Goal: Information Seeking & Learning: Check status

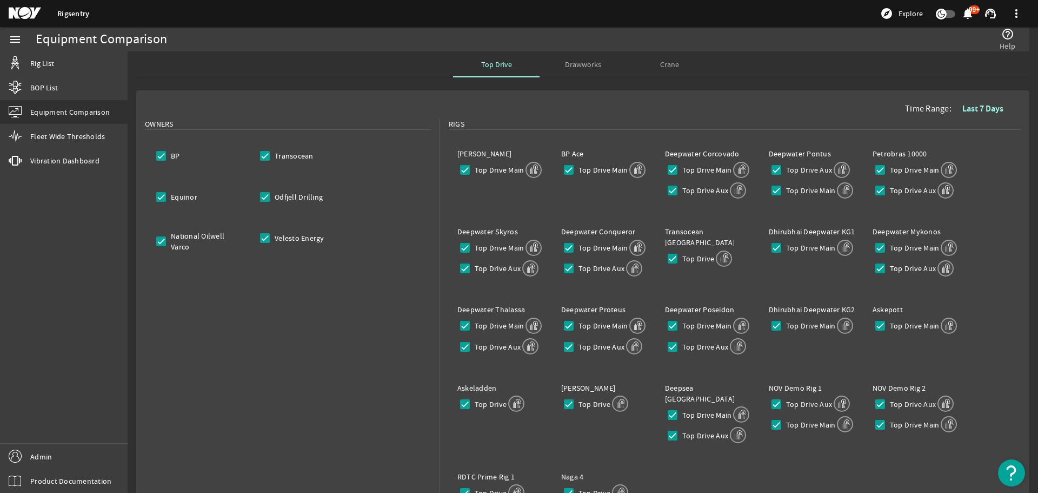
scroll to position [225, 0]
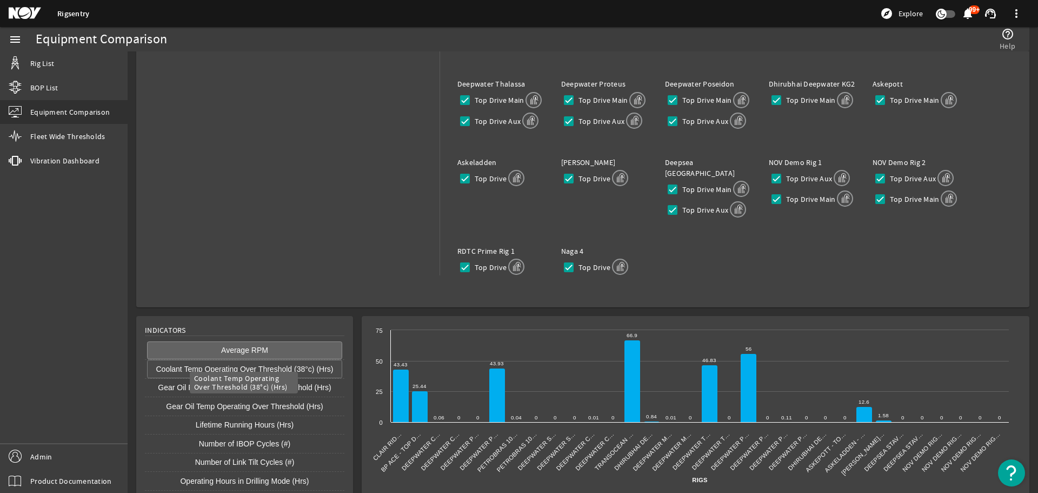
click at [297, 360] on button "Coolant Temp Operating Over Threshold (38°c) (Hrs)" at bounding box center [244, 369] width 195 height 18
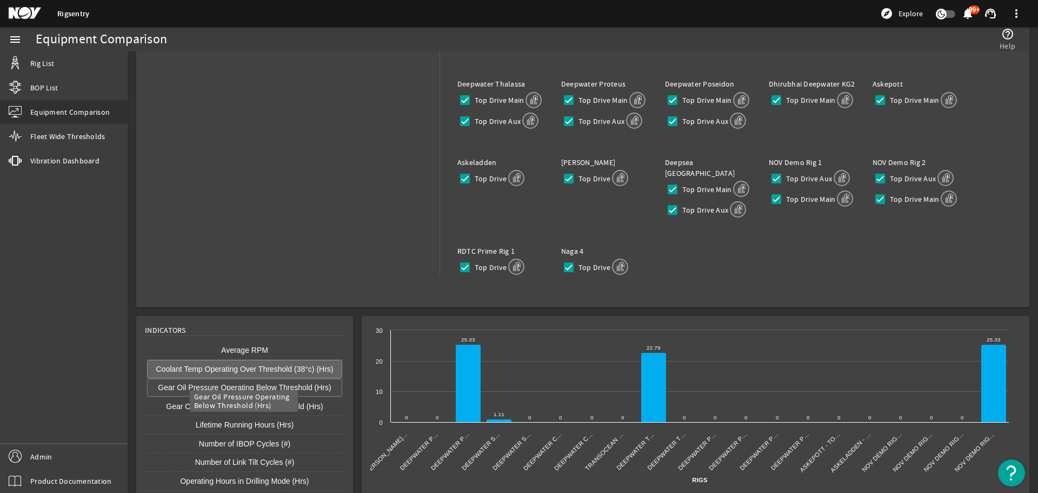
click at [259, 378] on button "Gear Oil Pressure Operating Below Threshold (Hrs)" at bounding box center [244, 387] width 195 height 18
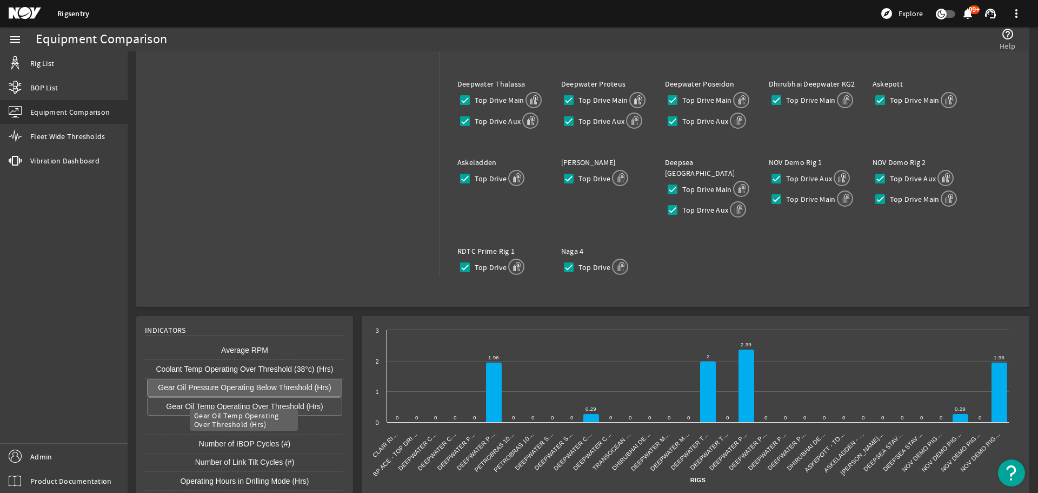
click at [254, 398] on button "Gear Oil Temp Operating Over Threshold (Hrs)" at bounding box center [244, 406] width 195 height 18
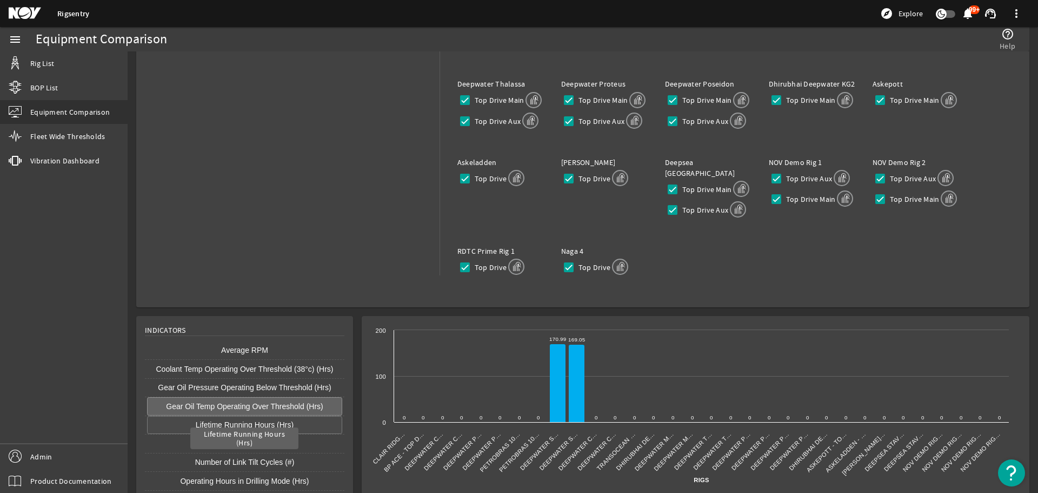
click at [255, 416] on button "Lifetime Running Hours (Hrs)" at bounding box center [244, 425] width 195 height 18
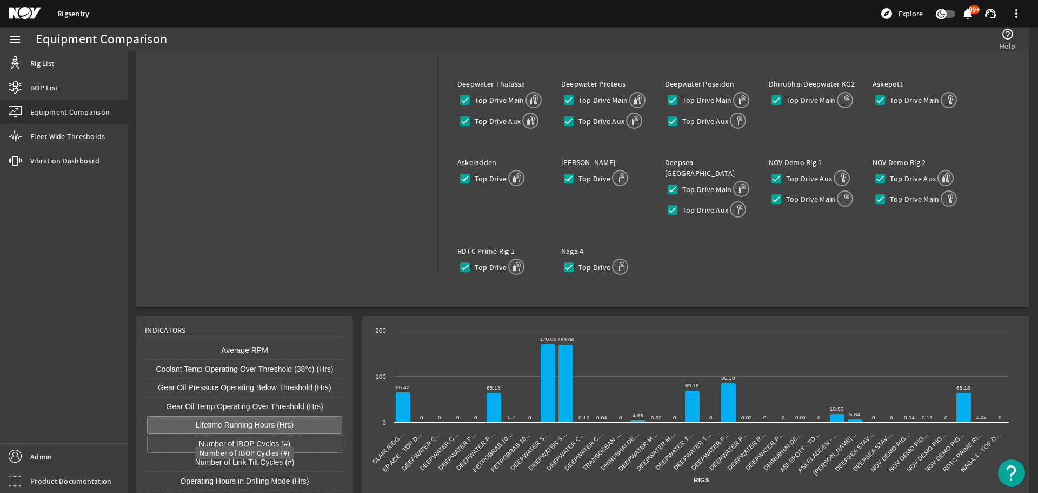
click at [254, 434] on button "Number of IBOP Cycles (#)" at bounding box center [244, 443] width 195 height 18
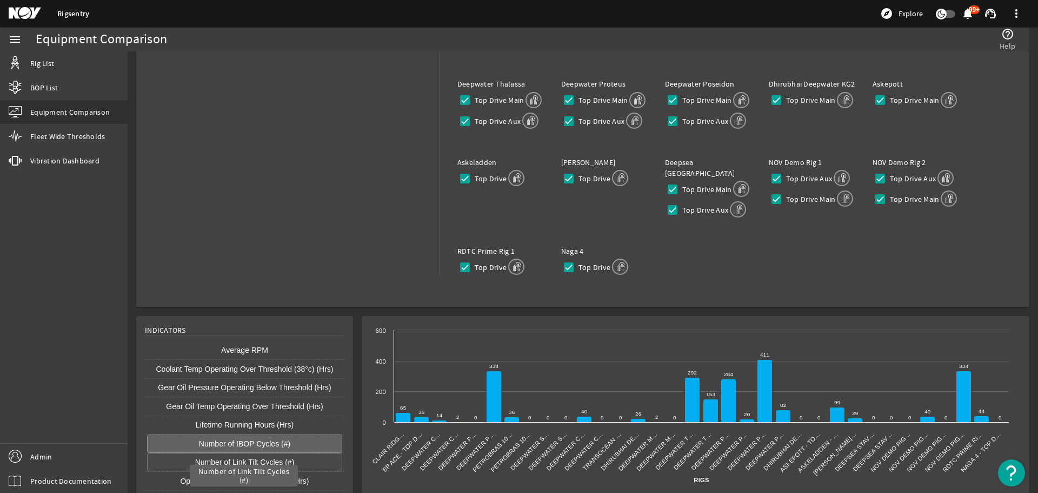
click at [254, 453] on button "Number of Link Tilt Cycles (#)" at bounding box center [244, 462] width 195 height 18
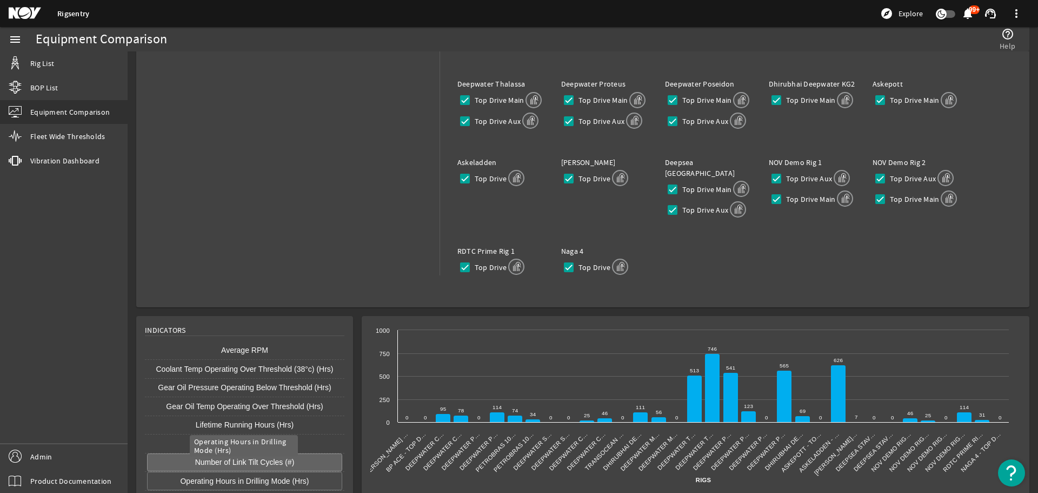
click at [262, 471] on button "Operating Hours in Drilling Mode (Hrs)" at bounding box center [244, 480] width 195 height 18
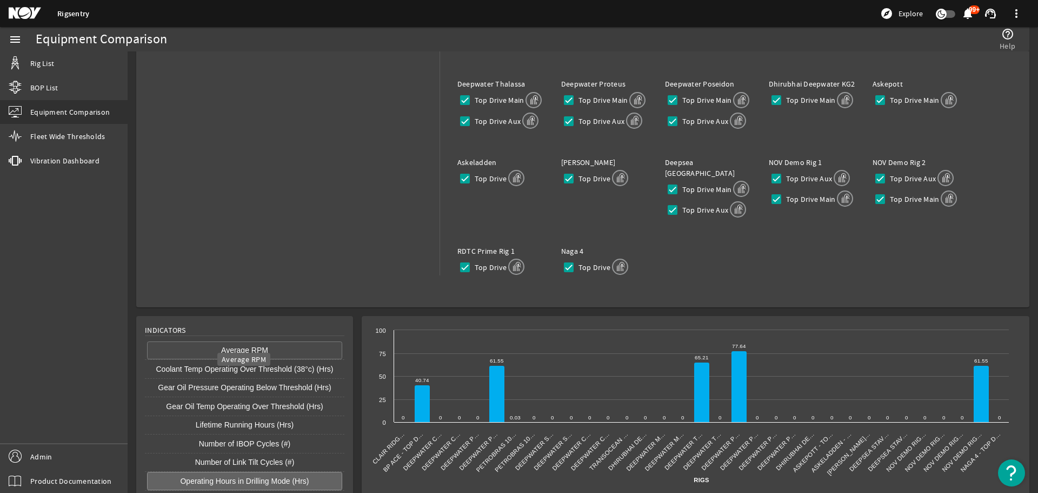
click at [256, 341] on button "Average RPM" at bounding box center [244, 350] width 195 height 18
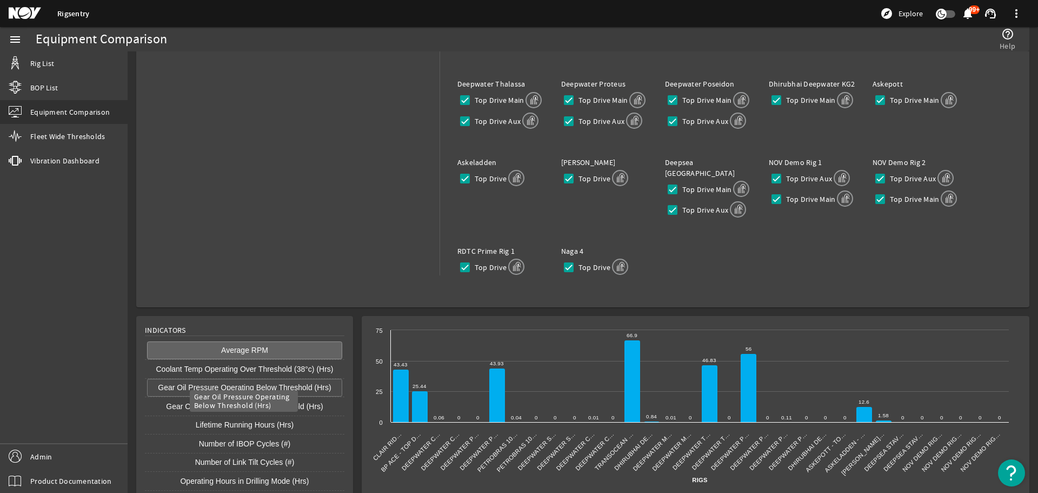
click at [243, 385] on button "Gear Oil Pressure Operating Below Threshold (Hrs)" at bounding box center [244, 387] width 195 height 18
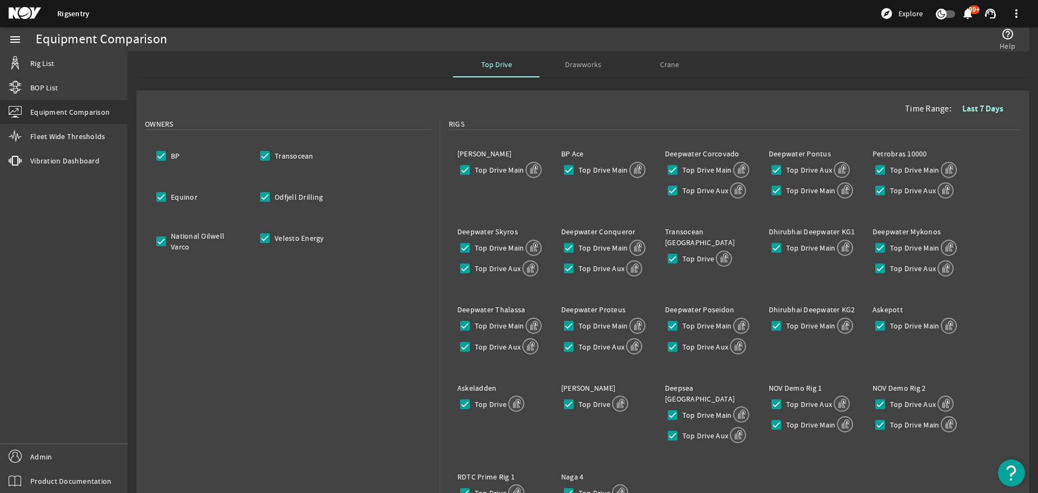
click at [583, 61] on span "Drawworks" at bounding box center [583, 65] width 36 height 8
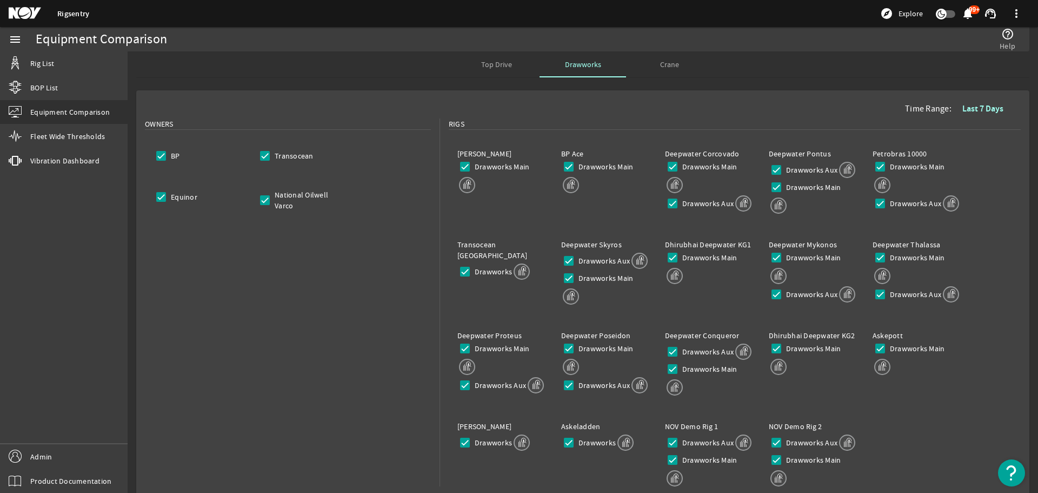
scroll to position [171, 0]
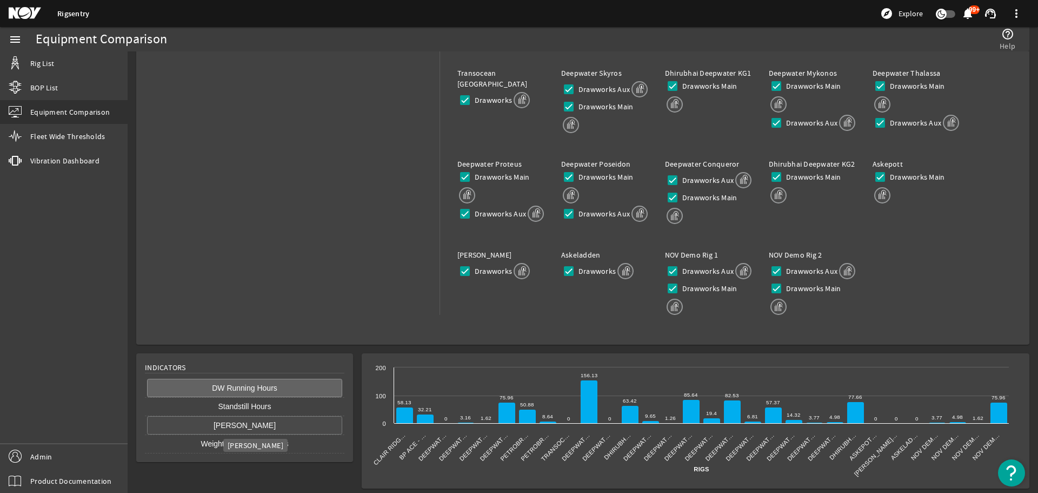
click at [244, 424] on button "[PERSON_NAME]" at bounding box center [244, 425] width 195 height 18
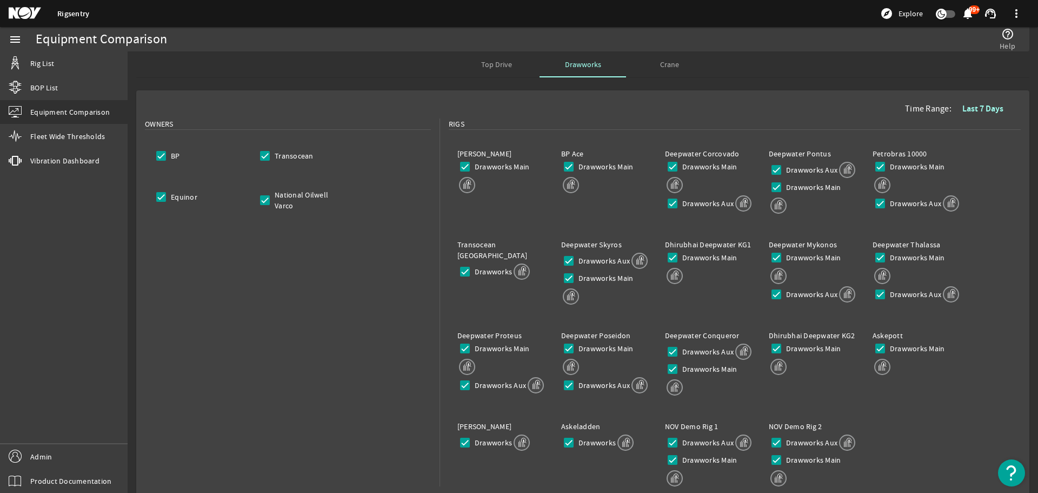
click at [482, 57] on span "Top Drive" at bounding box center [496, 64] width 31 height 26
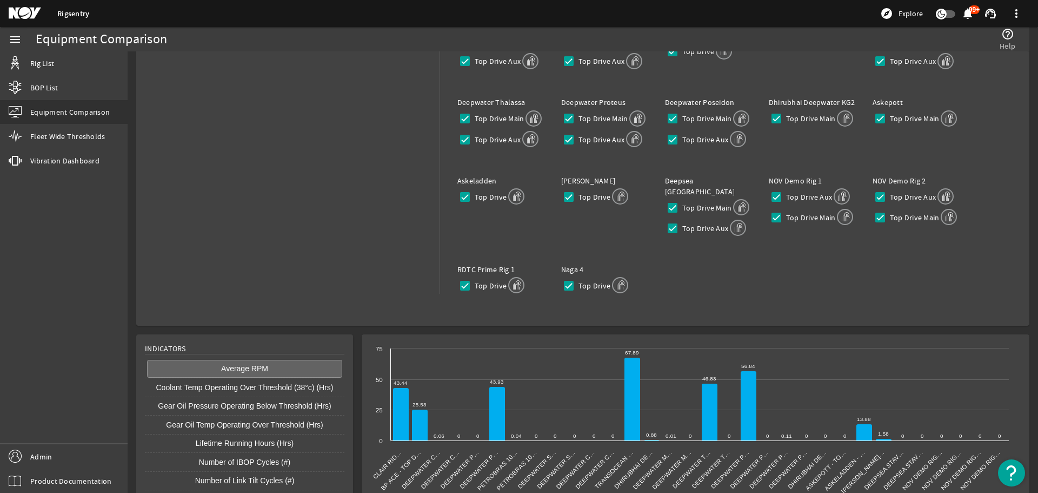
scroll to position [225, 0]
